Goal: Transaction & Acquisition: Book appointment/travel/reservation

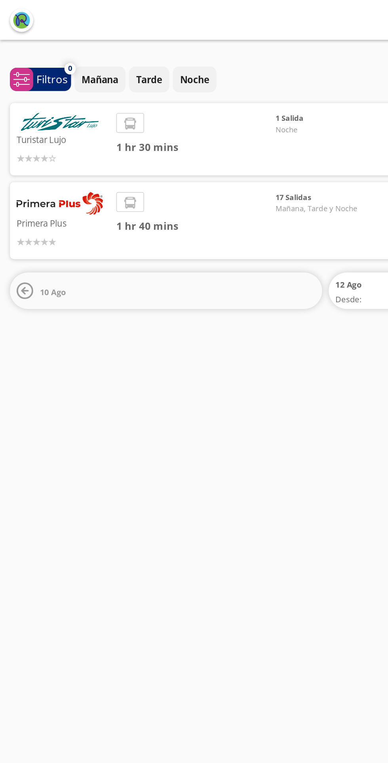
click at [143, 81] on div "1 hr 30 mins" at bounding box center [116, 82] width 95 height 31
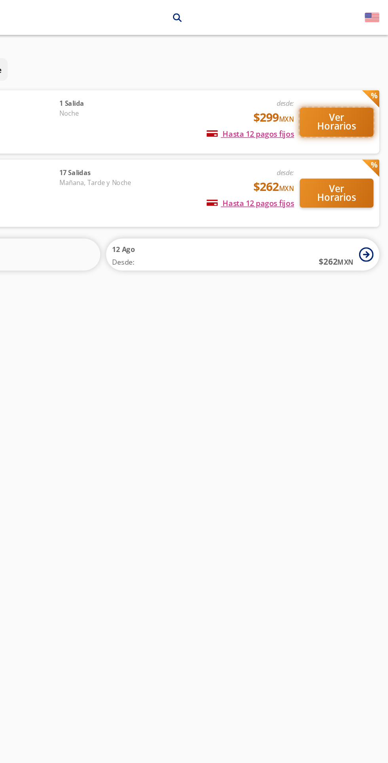
click at [353, 78] on button "Ver Horarios" at bounding box center [353, 83] width 50 height 20
click at [146, 135] on span "1 hr 40 mins" at bounding box center [116, 134] width 95 height 9
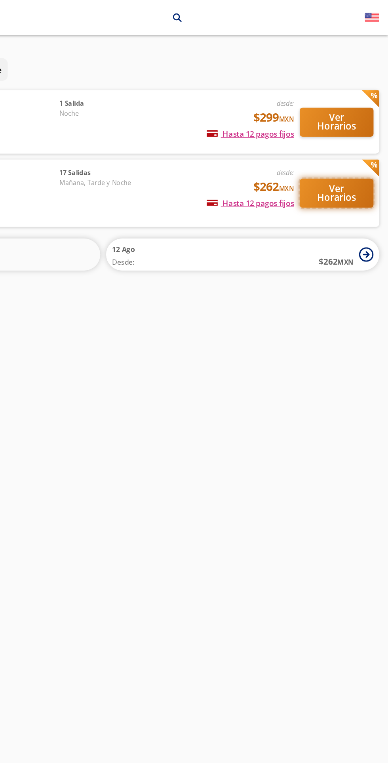
click at [353, 134] on button "Ver Horarios" at bounding box center [353, 132] width 50 height 20
